Goal: Information Seeking & Learning: Compare options

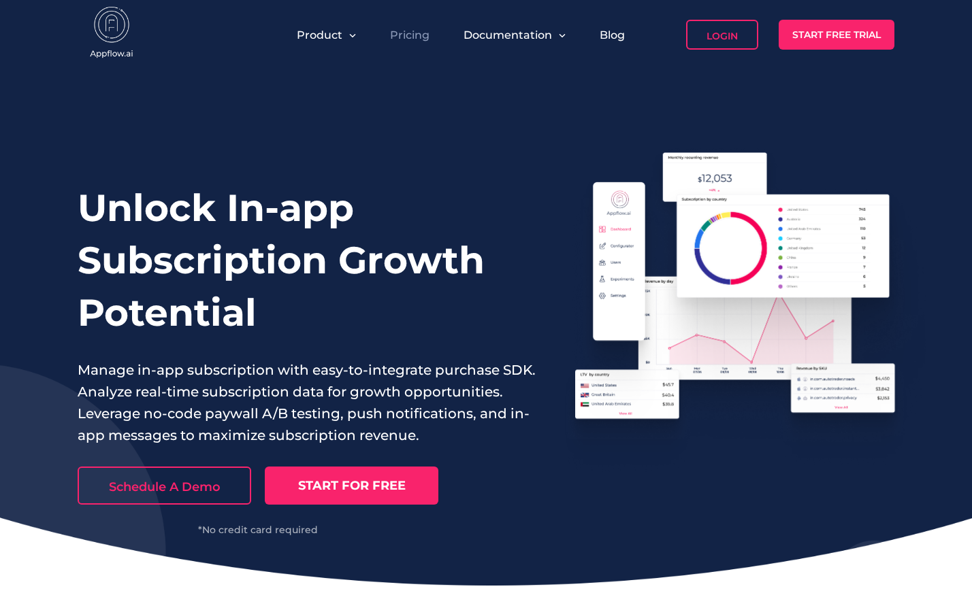
click at [406, 35] on link "Pricing" at bounding box center [409, 35] width 39 height 13
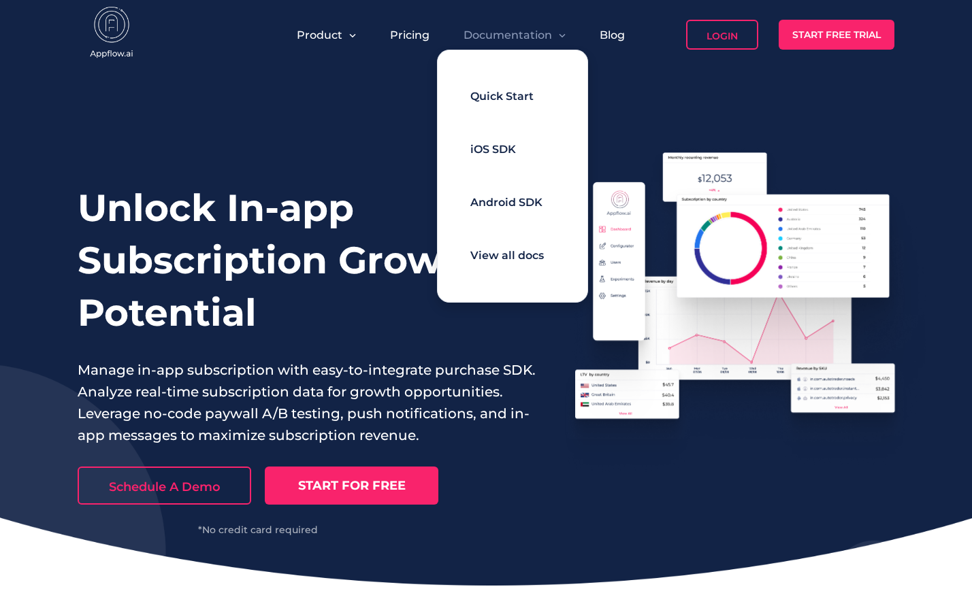
click at [535, 99] on link "Quick Start" at bounding box center [507, 96] width 74 height 27
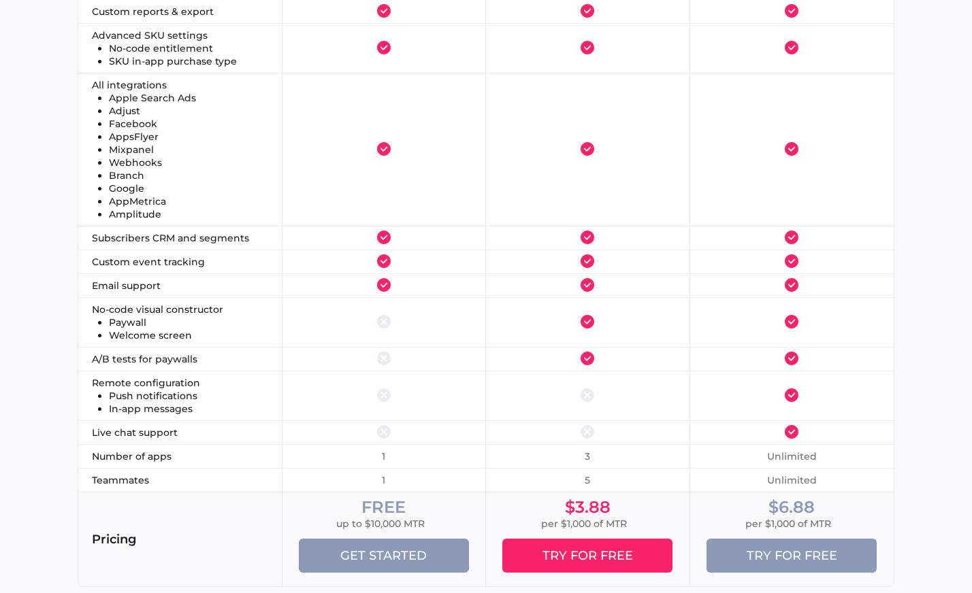
scroll to position [1698, 0]
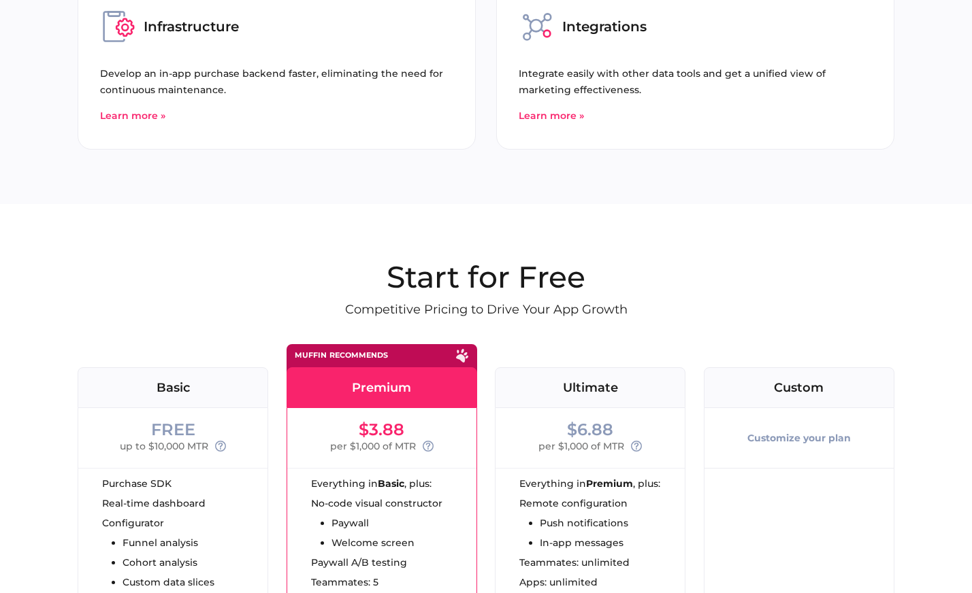
scroll to position [3694, 0]
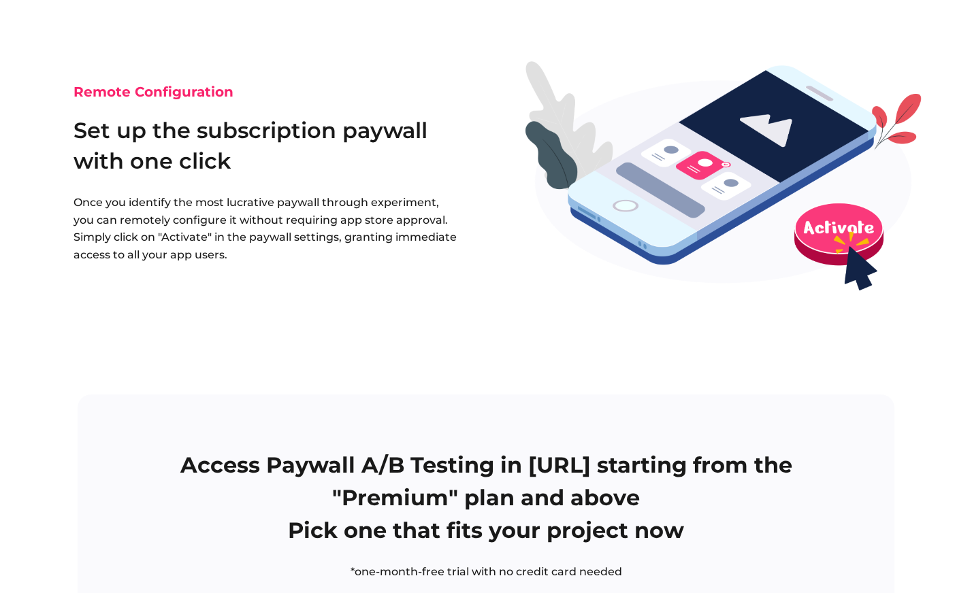
scroll to position [2832, 0]
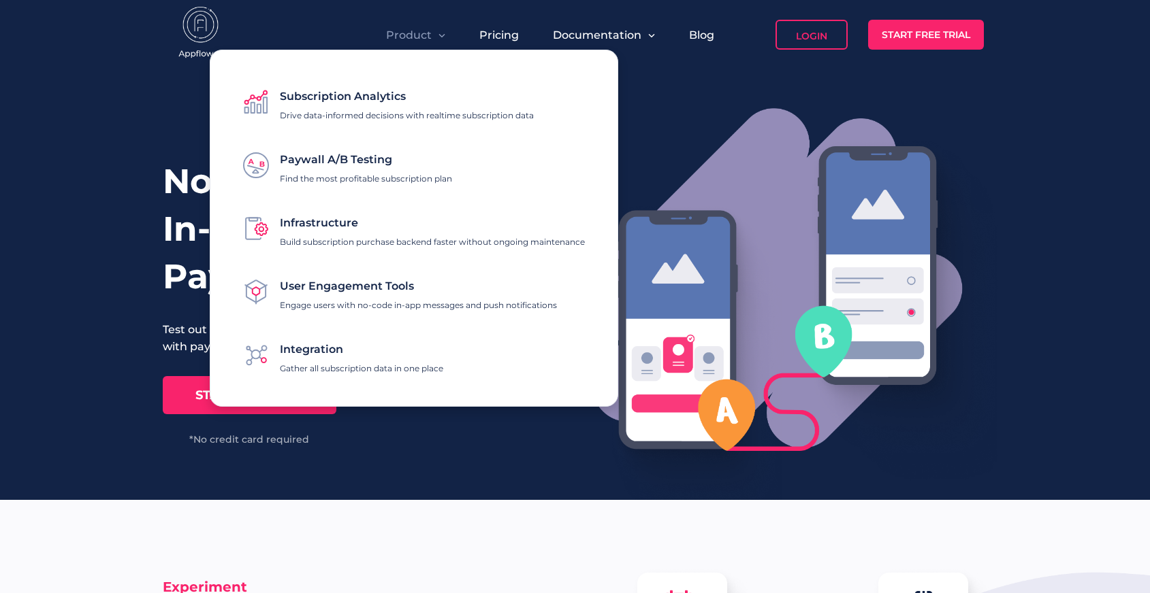
click at [383, 237] on p "Build subscription purchase backend faster without ongoing maintenance" at bounding box center [432, 242] width 305 height 10
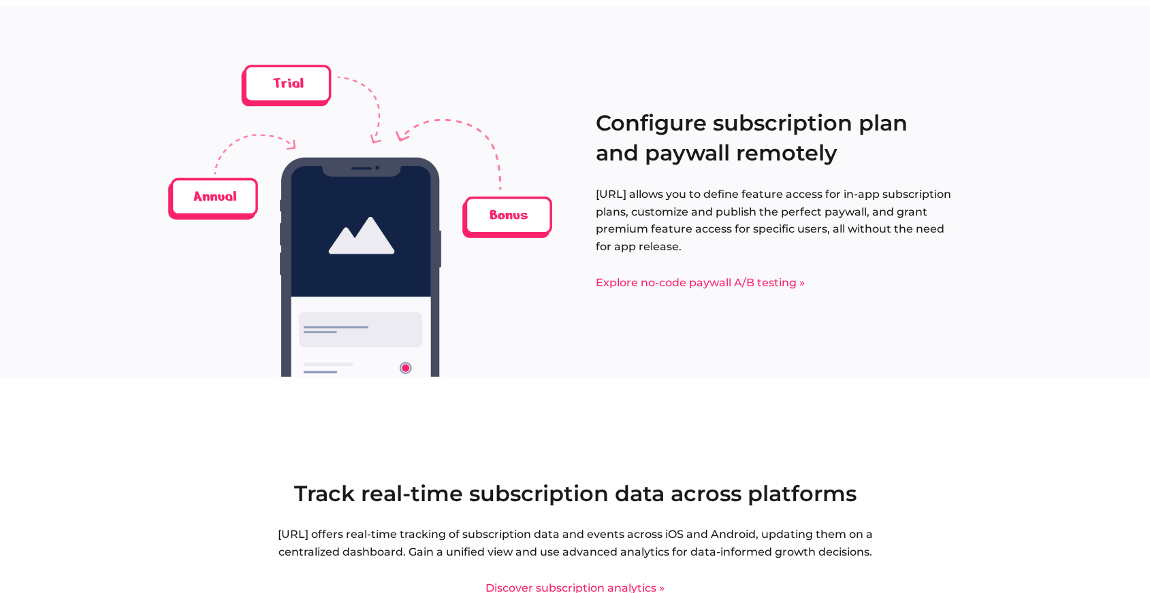
scroll to position [1403, 0]
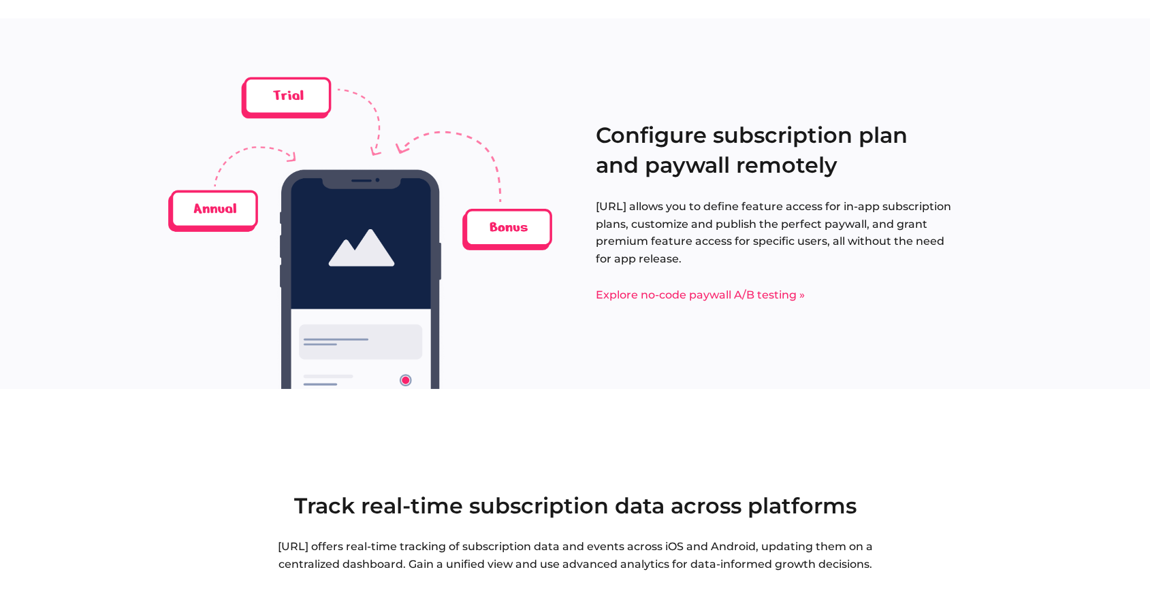
click at [647, 299] on link "Explore no-code paywall A/B testing »" at bounding box center [700, 295] width 209 height 13
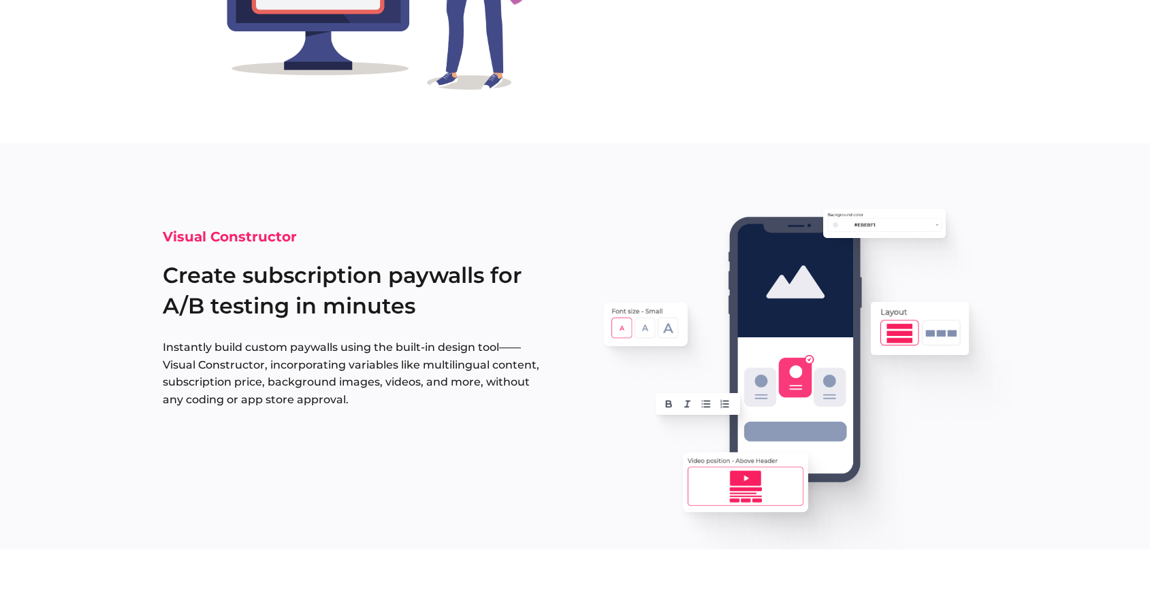
scroll to position [1214, 0]
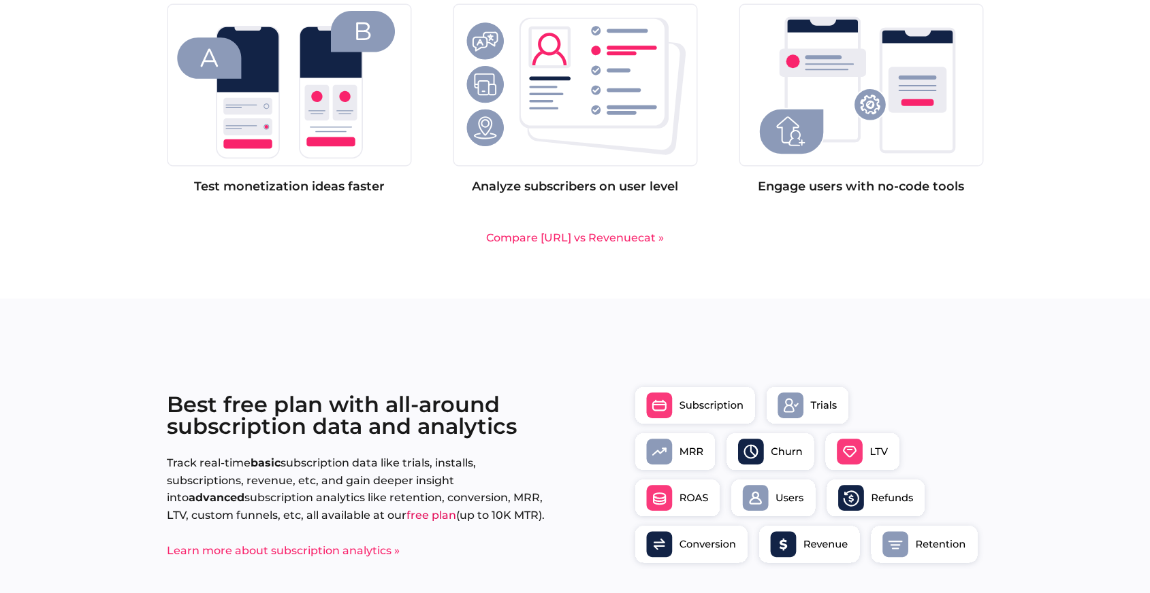
scroll to position [913, 0]
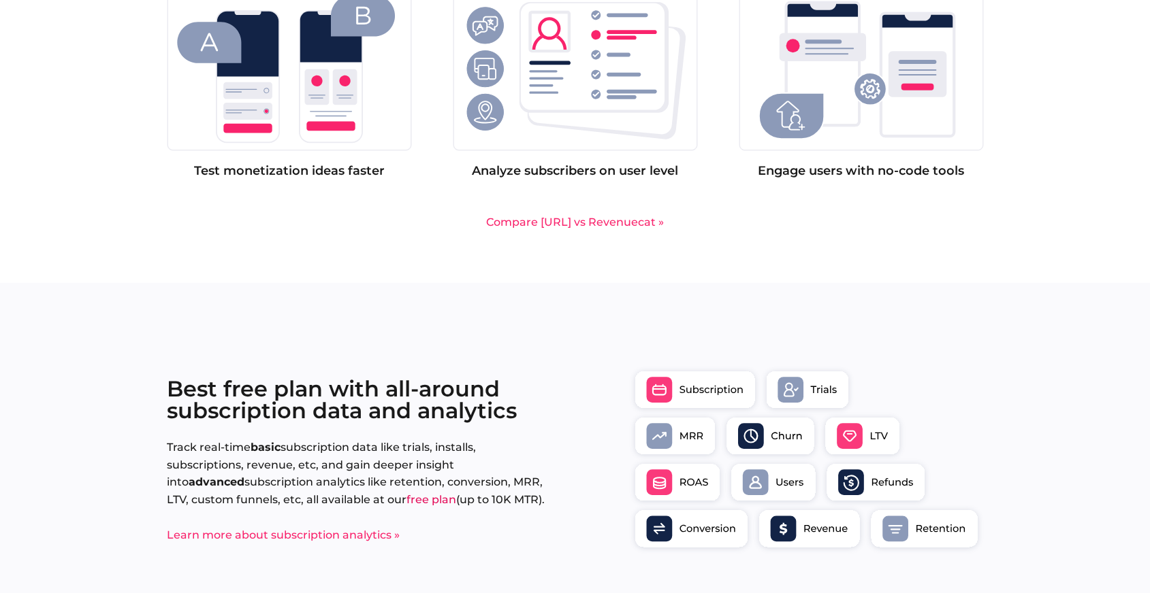
click at [615, 221] on link "Compare [URL] vs Revenuecat »" at bounding box center [575, 222] width 178 height 13
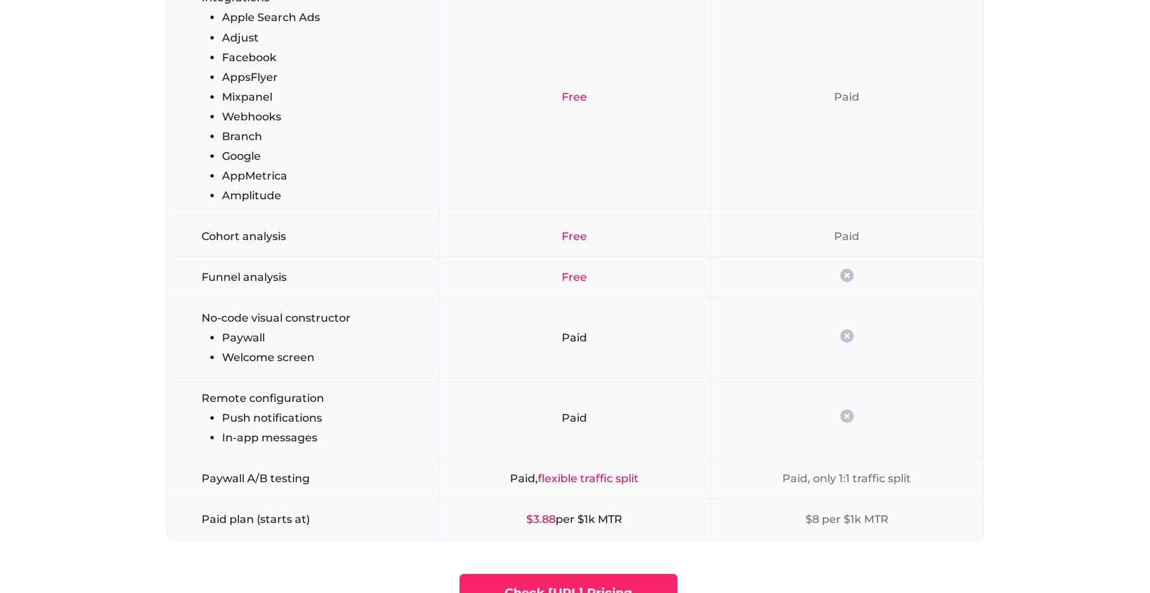
scroll to position [2771, 0]
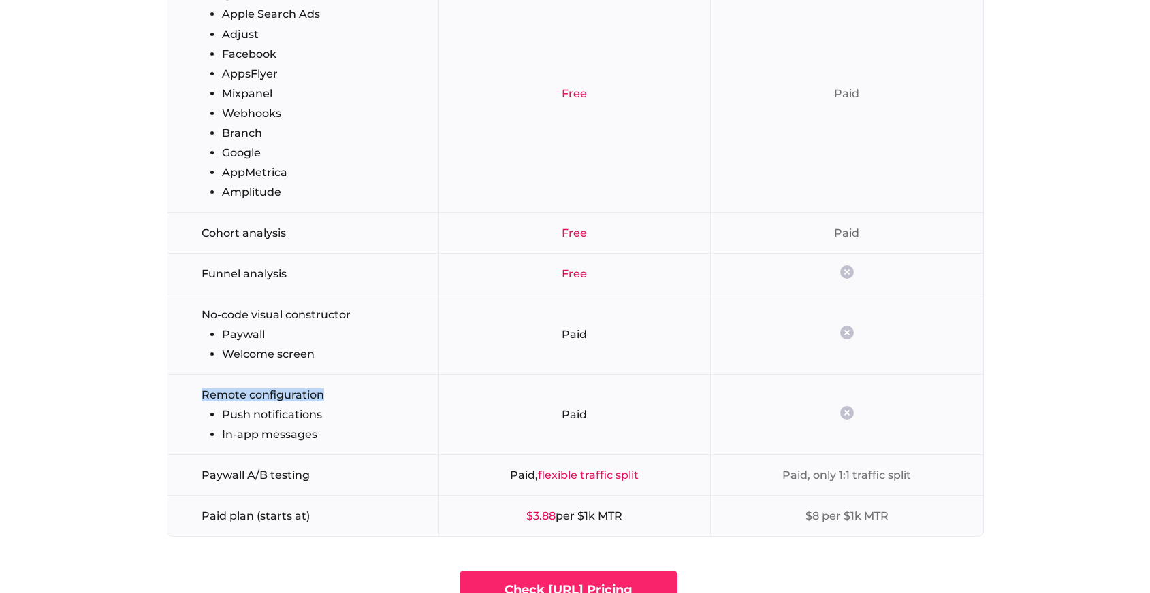
drag, startPoint x: 201, startPoint y: 391, endPoint x: 331, endPoint y: 391, distance: 130.0
click at [331, 391] on ul "Remote configuration Push notifications In-app messages" at bounding box center [312, 415] width 223 height 52
copy ul "Remote configuration"
